Goal: Navigation & Orientation: Go to known website

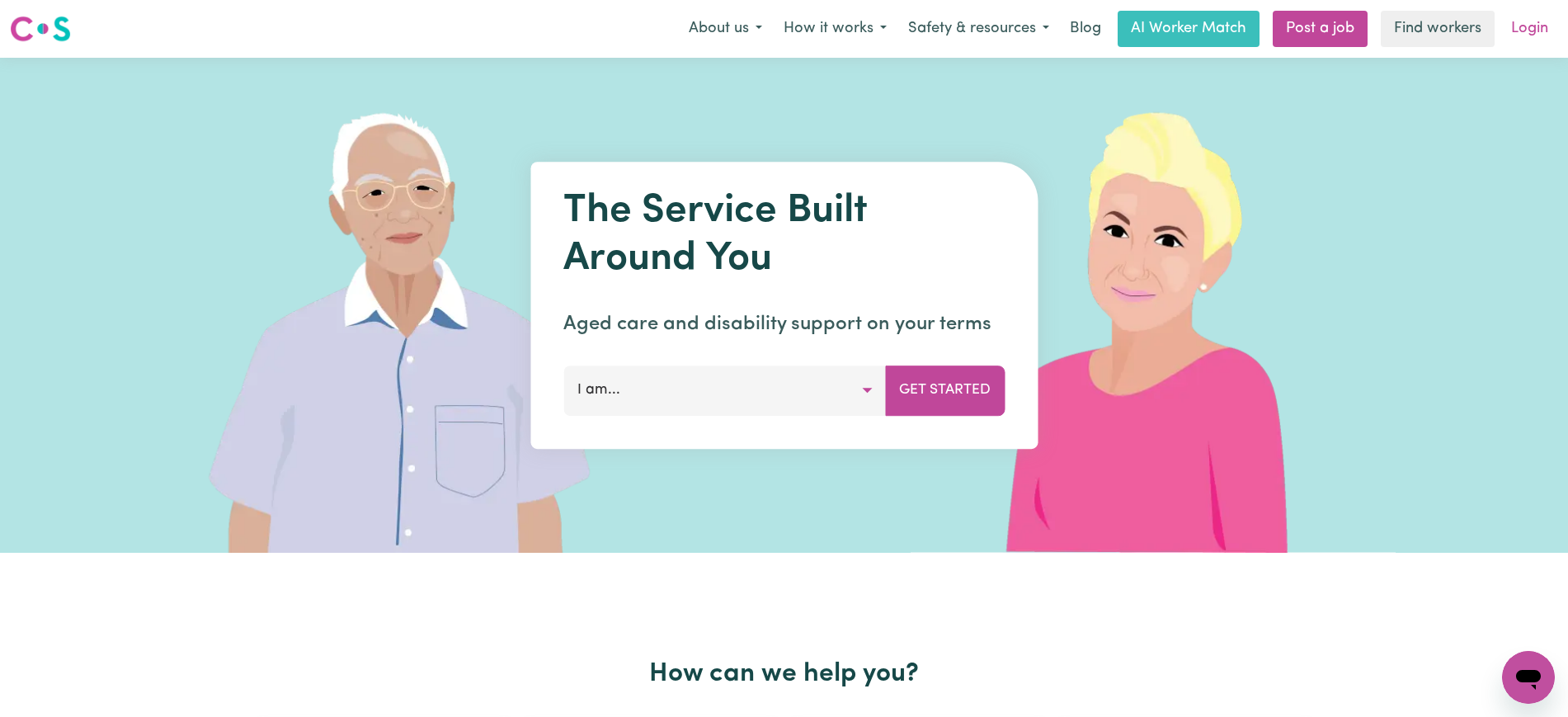
click at [1506, 31] on link "Login" at bounding box center [1529, 29] width 57 height 37
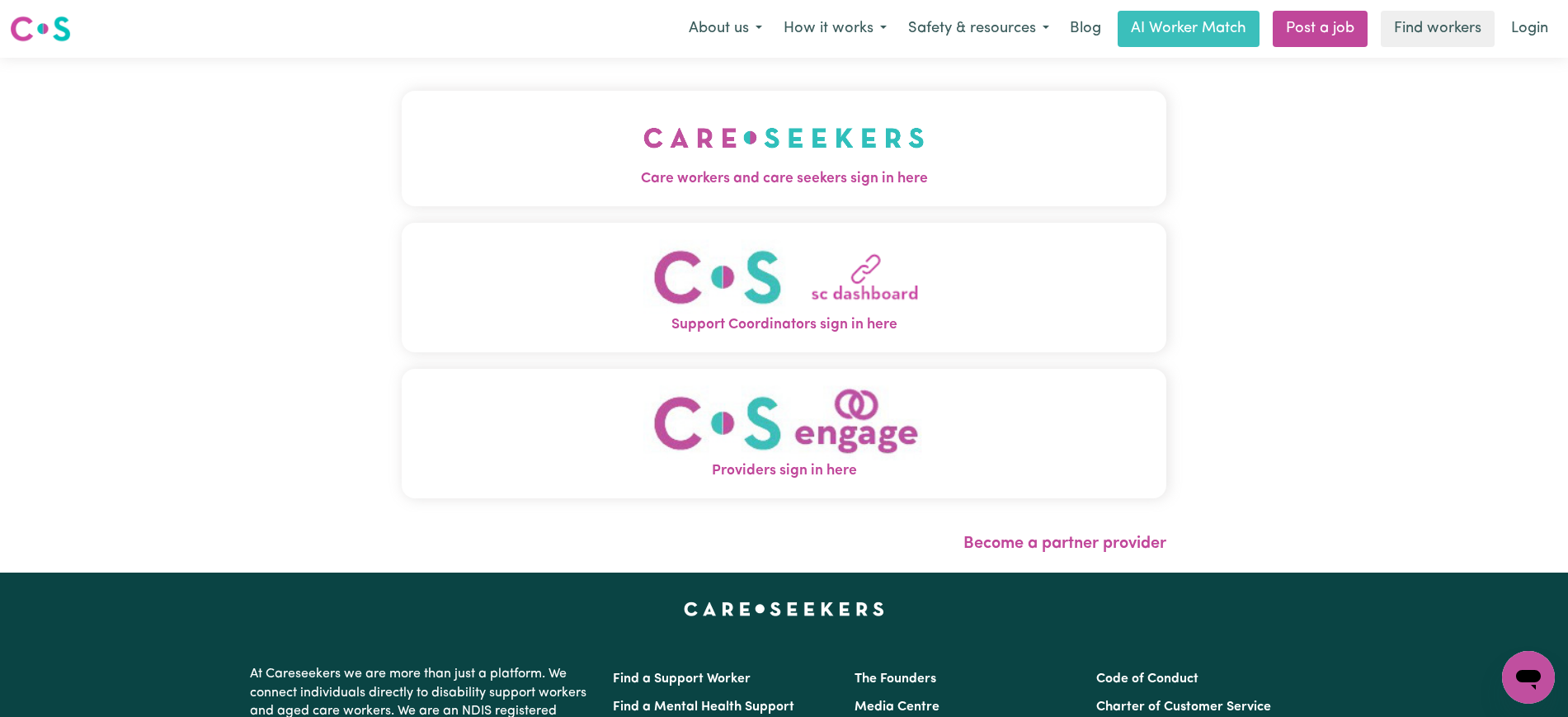
click at [756, 164] on img "Care workers and care seekers sign in here" at bounding box center [784, 138] width 281 height 61
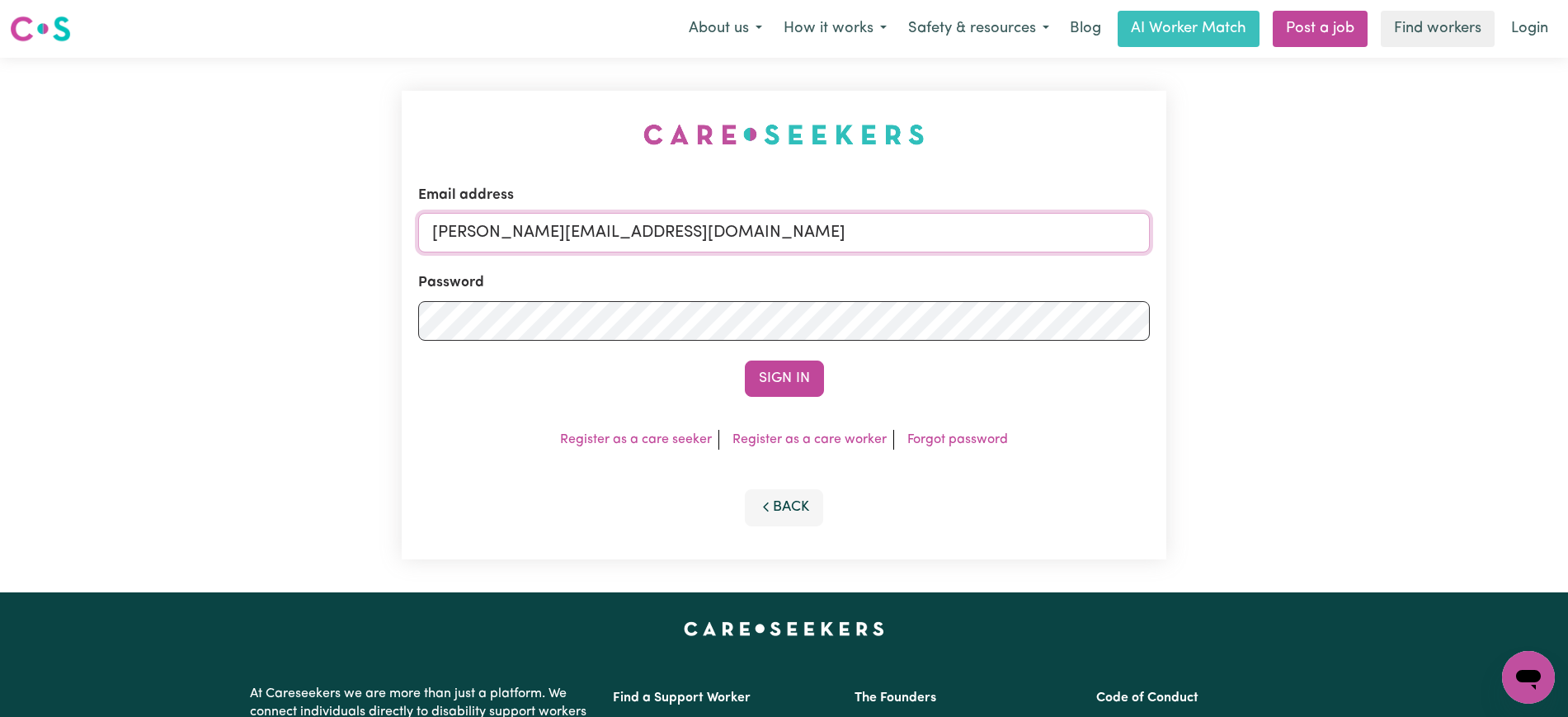
click at [944, 226] on input "yvonne@careseekers.com.au" at bounding box center [783, 232] width 732 height 39
drag, startPoint x: 534, startPoint y: 233, endPoint x: 1266, endPoint y: 244, distance: 732.1
click at [1266, 244] on div "Email address SUPERUSER~1047182563@qq.com Password Sign In Register as a care s…" at bounding box center [784, 324] width 1568 height 534
type input "SUPERUSER~jianyingliYS@careseekers.com.au"
click at [799, 373] on button "Sign In" at bounding box center [784, 379] width 80 height 37
